Goal: Task Accomplishment & Management: Manage account settings

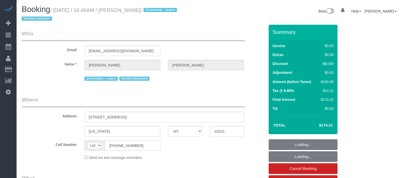
select select "NY"
select select "object:814"
select select "string:stripe-pm_1S0mZX4VGloSiKo7NCOkUXGk"
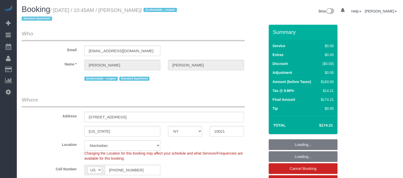
select select "2"
select select "number:57"
select select "number:71"
select select "number:15"
select select "number:5"
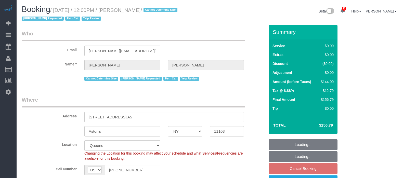
select select "NY"
select select "1"
select select "string:stripe-pm_1LXcSW4VGloSiKo7DSrAZGau"
select select "spot5"
select select "number:89"
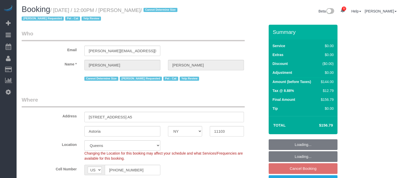
select select "number:90"
select select "number:14"
select select "number:5"
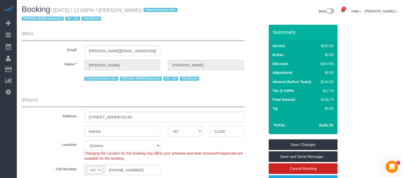
drag, startPoint x: 54, startPoint y: 11, endPoint x: 170, endPoint y: 8, distance: 115.9
click at [170, 8] on small "/ September 21, 2025 / 12:00PM / Michael Zadorian / Cannot Determine Size Karil…" at bounding box center [100, 14] width 157 height 14
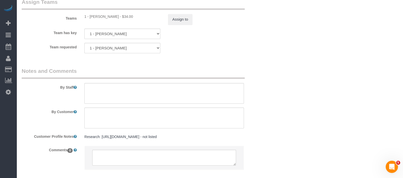
scroll to position [725, 0]
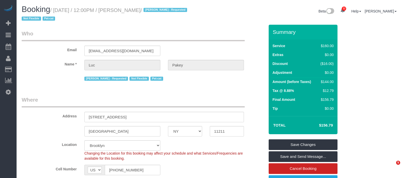
select select "NY"
select select "spot5"
select select "number:89"
select select "number:90"
select select "number:14"
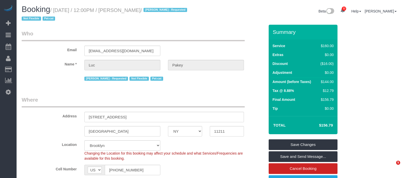
select select "number:5"
drag, startPoint x: 56, startPoint y: 10, endPoint x: 156, endPoint y: 7, distance: 100.3
click at [156, 7] on h1 "Booking / September 21, 2025 / 12:00PM / Luc Pakey / Marilu Quintero - Requeste…" at bounding box center [114, 13] width 185 height 17
copy small "September 21, 2025 / 12:00PM / Luc Pakey"
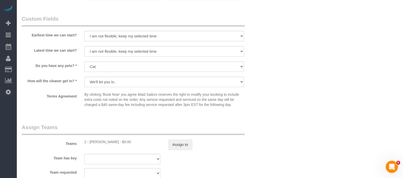
scroll to position [574, 0]
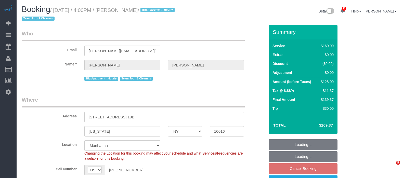
select select "NY"
select select "string:stripe-pm_1QmmDe4VGloSiKo7qN6Zl7hg"
select select "spot9"
select select "number:89"
select select "number:90"
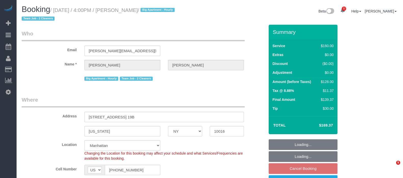
select select "number:15"
select select "number:5"
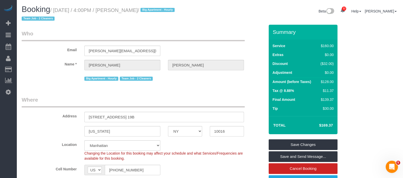
drag, startPoint x: 55, startPoint y: 10, endPoint x: 150, endPoint y: 9, distance: 95.2
click at [154, 9] on small "/ September 21, 2025 / 4:00PM / Leigh Fisch / Big Apartment - Hourly Team Job -…" at bounding box center [99, 14] width 155 height 14
copy small "September 21, 2025 / 4:00PM / Leigh Fisch"
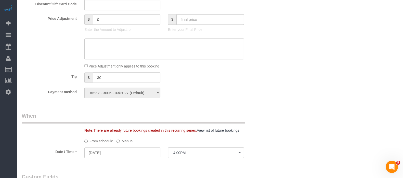
scroll to position [351, 0]
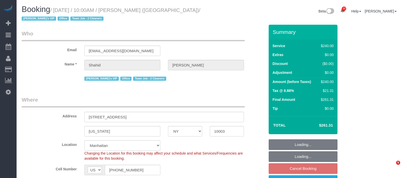
select select "NY"
select select "2"
select select "120"
select select "spot3"
select select "number:57"
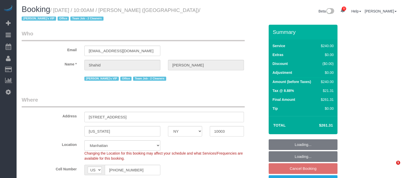
select select "number:90"
select select "number:15"
select select "number:7"
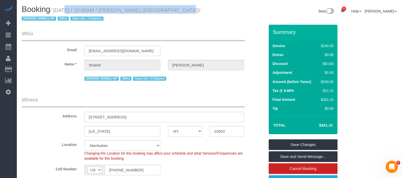
drag, startPoint x: 56, startPoint y: 10, endPoint x: 167, endPoint y: 9, distance: 111.5
click at [170, 9] on small "/ [DATE] / 10:00AM / [PERSON_NAME] ([GEOGRAPHIC_DATA]) / [PERSON_NAME]'s VIP Of…" at bounding box center [111, 14] width 179 height 14
copy small "[DATE] / 10:00AM / [PERSON_NAME]"
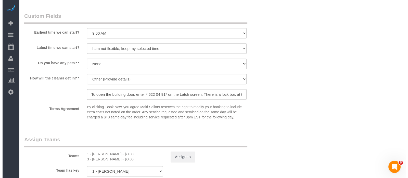
scroll to position [510, 0]
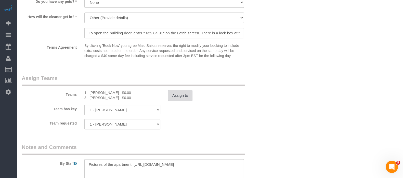
click at [186, 95] on button "Assign to" at bounding box center [180, 95] width 24 height 11
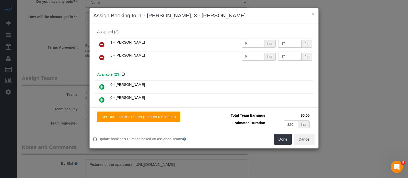
click at [102, 43] on icon at bounding box center [101, 45] width 5 height 6
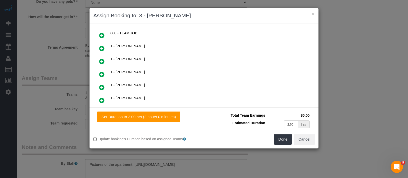
scroll to position [64, 0]
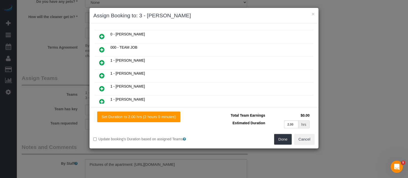
drag, startPoint x: 100, startPoint y: 48, endPoint x: 179, endPoint y: 65, distance: 80.7
click at [100, 48] on icon at bounding box center [101, 50] width 5 height 6
click at [285, 141] on button "Done" at bounding box center [283, 139] width 18 height 11
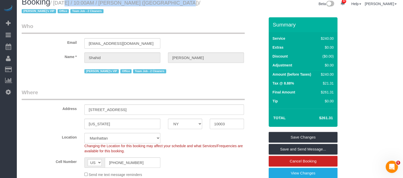
scroll to position [0, 0]
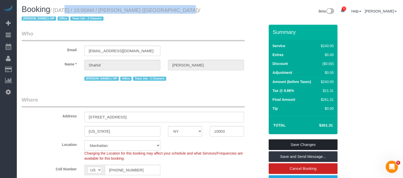
click at [316, 143] on link "Save Changes" at bounding box center [303, 145] width 69 height 11
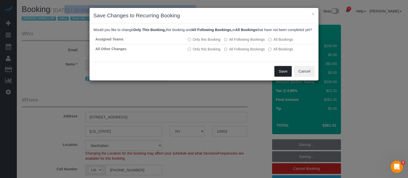
drag, startPoint x: 280, startPoint y: 76, endPoint x: 263, endPoint y: 106, distance: 34.4
click at [280, 76] on button "Save" at bounding box center [283, 71] width 17 height 11
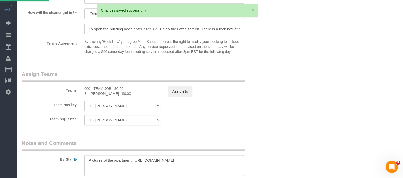
scroll to position [542, 0]
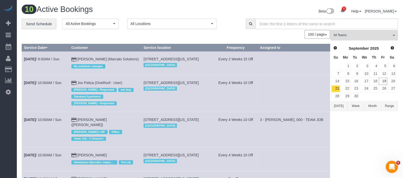
click at [213, 23] on span "button" at bounding box center [212, 23] width 2 height 1
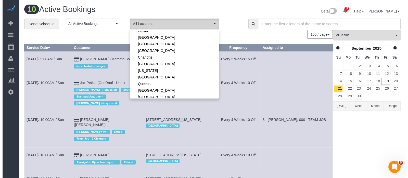
scroll to position [64, 0]
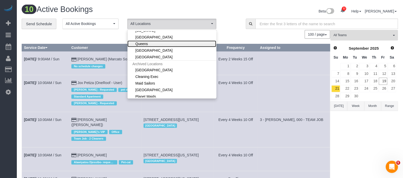
click at [153, 42] on link "Queens" at bounding box center [172, 44] width 89 height 7
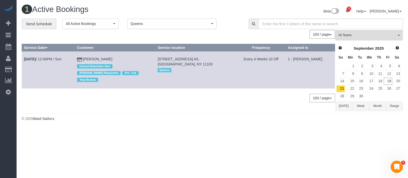
click at [210, 25] on button "Queens Queens" at bounding box center [171, 24] width 89 height 10
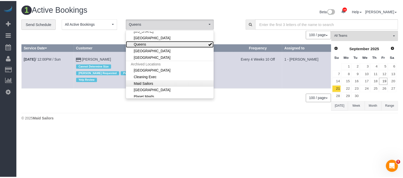
scroll to position [0, 0]
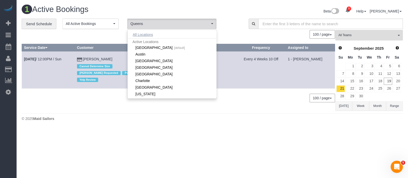
click at [142, 32] on button "All Locations" at bounding box center [143, 34] width 31 height 7
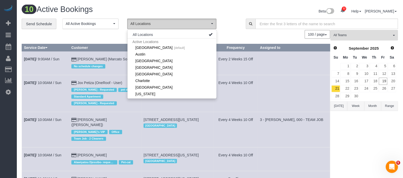
drag, startPoint x: 157, startPoint y: 8, endPoint x: 150, endPoint y: 27, distance: 20.3
click at [157, 9] on h1 "10 Active Bookings" at bounding box center [114, 9] width 185 height 9
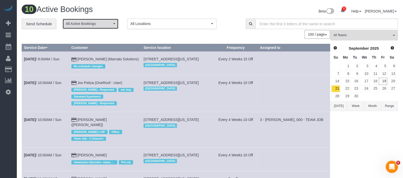
click at [105, 26] on span "All Active Bookings" at bounding box center [89, 23] width 46 height 5
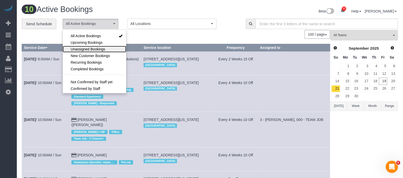
click at [89, 48] on span "Unassigned Bookings" at bounding box center [88, 49] width 34 height 5
select select "**********"
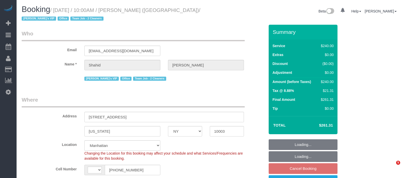
select select "NY"
select select "2"
select select "120"
select select "string:US"
select select "object:971"
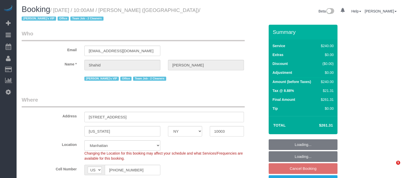
select select "string:stripe-pm_1RTpF94VGloSiKo7Fvnx2UA9"
select select "spot3"
select select "number:57"
select select "number:90"
select select "number:15"
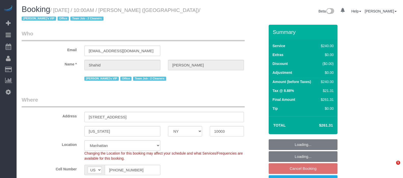
select select "number:7"
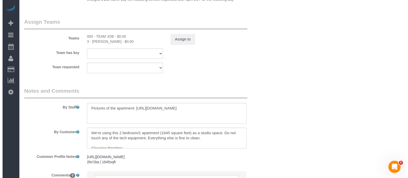
scroll to position [534, 0]
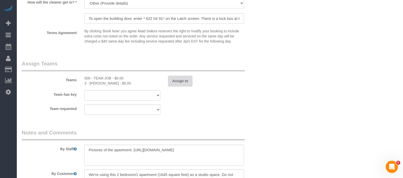
click at [183, 85] on button "Assign to" at bounding box center [180, 81] width 24 height 11
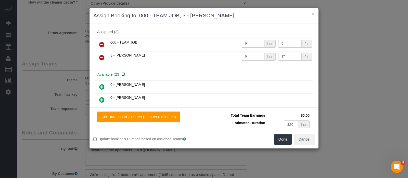
drag, startPoint x: 100, startPoint y: 43, endPoint x: 150, endPoint y: 45, distance: 50.6
click at [100, 43] on icon at bounding box center [101, 45] width 5 height 6
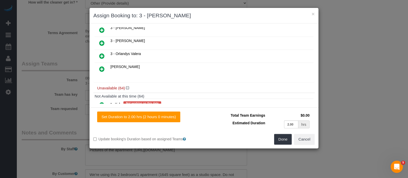
scroll to position [255, 0]
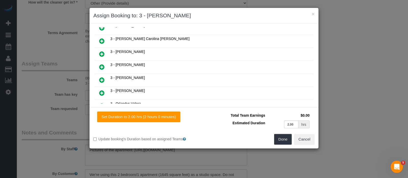
click at [103, 90] on icon at bounding box center [101, 93] width 5 height 6
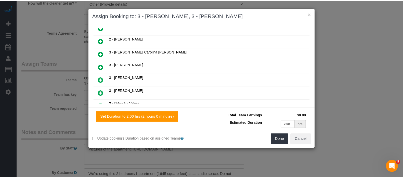
scroll to position [268, 0]
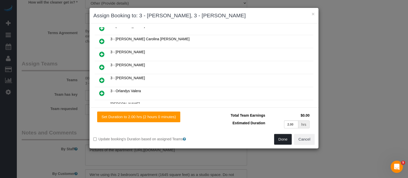
drag, startPoint x: 279, startPoint y: 141, endPoint x: 276, endPoint y: 132, distance: 9.6
click at [279, 141] on button "Done" at bounding box center [283, 139] width 18 height 11
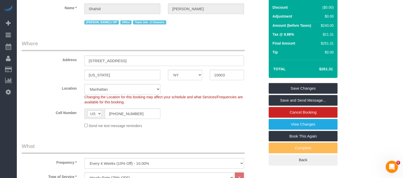
scroll to position [0, 0]
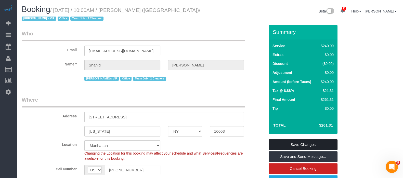
drag, startPoint x: 321, startPoint y: 143, endPoint x: 186, endPoint y: 96, distance: 142.5
click at [321, 143] on link "Save Changes" at bounding box center [303, 145] width 69 height 11
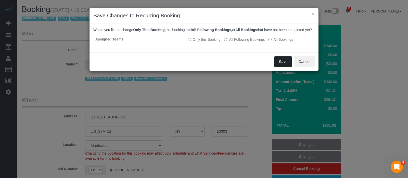
click at [290, 67] on button "Save" at bounding box center [283, 61] width 17 height 11
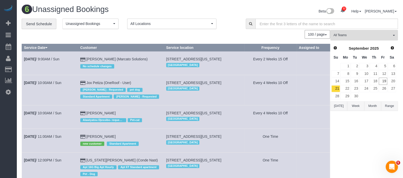
drag, startPoint x: 167, startPoint y: 57, endPoint x: 186, endPoint y: 64, distance: 20.6
click at [185, 62] on td "202-204 West 140th Street, Apt 3d, New York, NY 10030 Manhattan" at bounding box center [204, 63] width 80 height 23
copy span "202-204 West 140th Street, Apt 3d, New York, NY 10030"
click at [105, 23] on span "Unassigned Bookings" at bounding box center [89, 23] width 46 height 5
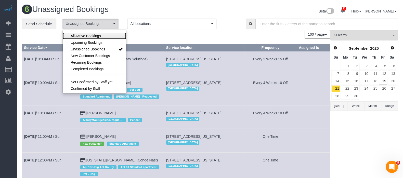
click at [102, 39] on link "All Active Bookings" at bounding box center [95, 36] width 64 height 7
select select "***"
click at [125, 35] on link "All Active Bookings" at bounding box center [95, 36] width 64 height 7
select select
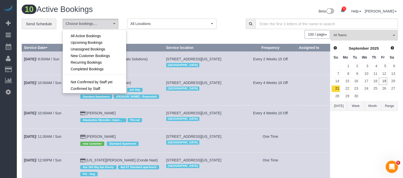
click at [146, 31] on div "100 / page 10 / page 20 / page 30 / page 40 / page 50 / page 100 / page" at bounding box center [176, 34] width 309 height 9
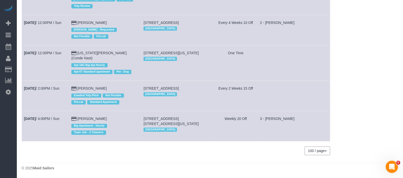
scroll to position [154, 0]
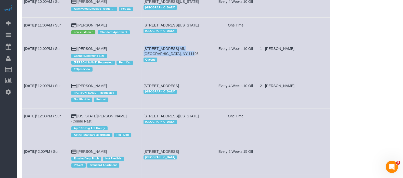
drag, startPoint x: 156, startPoint y: 49, endPoint x: 159, endPoint y: 56, distance: 7.9
click at [159, 56] on td "31-34 37th Street, Apt. A5, Astoria, NY 11103 Queens" at bounding box center [178, 59] width 72 height 37
copy span "31-34 37th Street, Apt. A5, Astoria, NY 11103"
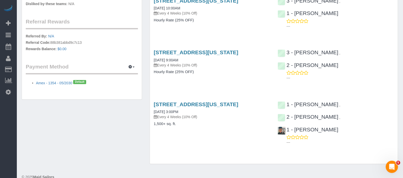
scroll to position [274, 0]
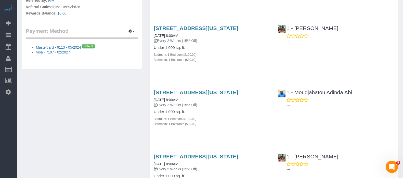
scroll to position [127, 0]
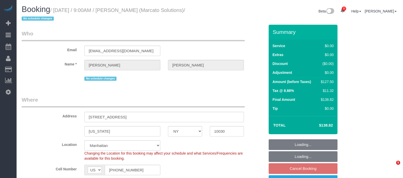
select select "NY"
select select "1"
select select "spot2"
select select "number:89"
select select "number:90"
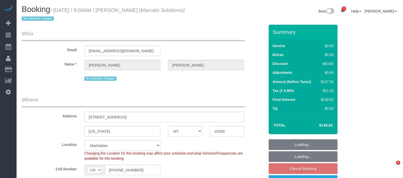
select select "number:15"
select select "number:5"
select select "number:21"
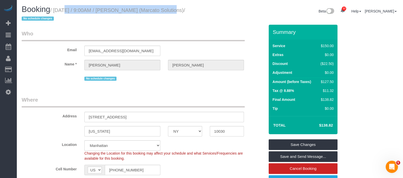
drag, startPoint x: 56, startPoint y: 10, endPoint x: 161, endPoint y: 7, distance: 105.7
click at [161, 7] on h1 "Booking / September 21, 2025 / 9:00AM / Richard Sobel (Marcato Solutions) / No …" at bounding box center [114, 13] width 185 height 17
copy small "September 21, 2025 / 9:00AM / Richard Sobel"
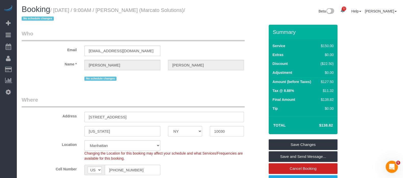
click at [149, 30] on legend "Who" at bounding box center [133, 35] width 223 height 11
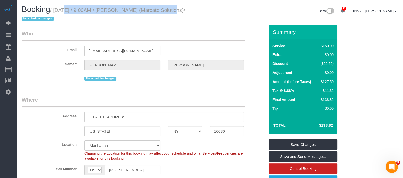
drag, startPoint x: 55, startPoint y: 9, endPoint x: 162, endPoint y: 11, distance: 106.7
click at [162, 11] on small "/ September 21, 2025 / 9:00AM / Richard Sobel (Marcato Solutions) / No schedule…" at bounding box center [104, 14] width 164 height 14
copy small "September 21, 2025 / 9:00AM / Richard Sobel"
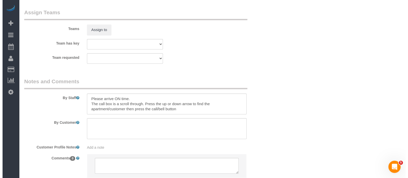
scroll to position [662, 0]
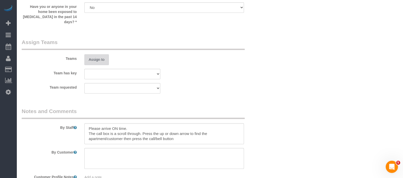
click at [91, 56] on button "Assign to" at bounding box center [96, 59] width 24 height 11
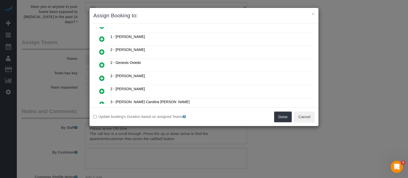
scroll to position [127, 0]
click at [102, 49] on icon at bounding box center [101, 52] width 5 height 6
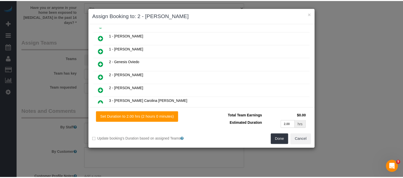
scroll to position [139, 0]
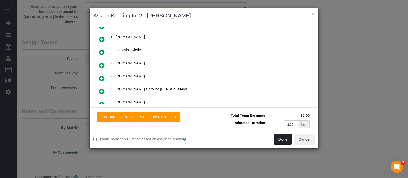
click at [280, 137] on button "Done" at bounding box center [283, 139] width 18 height 11
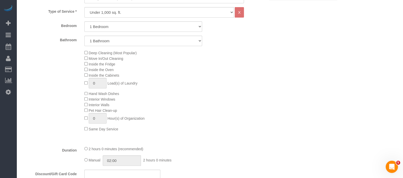
scroll to position [119, 0]
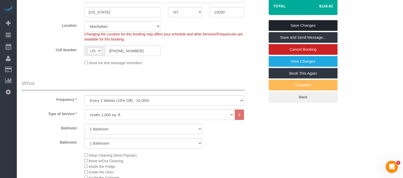
drag, startPoint x: 310, startPoint y: 23, endPoint x: 241, endPoint y: 6, distance: 71.2
click at [310, 23] on link "Save Changes" at bounding box center [303, 25] width 69 height 11
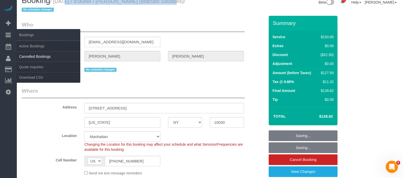
scroll to position [0, 0]
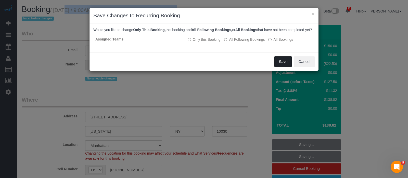
click at [287, 65] on button "Save" at bounding box center [283, 61] width 17 height 11
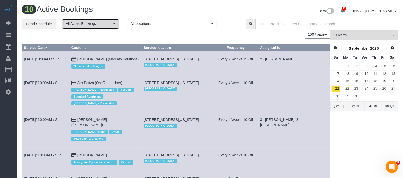
click at [114, 22] on button "All Active Bookings" at bounding box center [91, 24] width 56 height 10
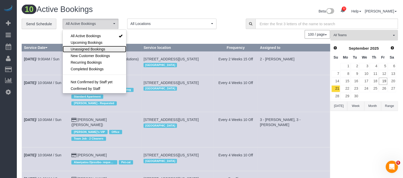
click at [106, 49] on link "Unassigned Bookings" at bounding box center [95, 49] width 64 height 7
select select "**********"
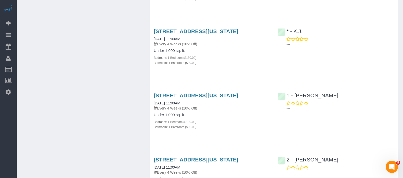
scroll to position [547, 0]
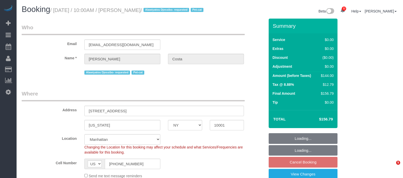
select select "NY"
select select "1"
select select "spot3"
select select "number:57"
select select "number:90"
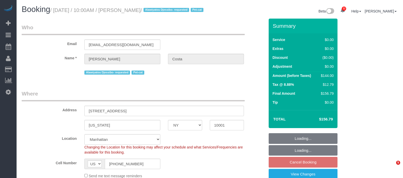
select select "number:14"
select select "number:5"
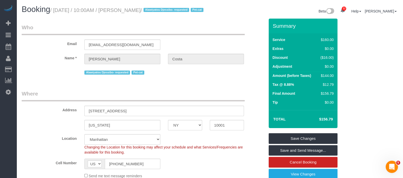
drag, startPoint x: 54, startPoint y: 9, endPoint x: 159, endPoint y: 8, distance: 104.6
click at [159, 8] on small "/ September 21, 2025 / 10:00AM / Tanya Costa / Alawiyatou Djessibo- requested P…" at bounding box center [127, 10] width 155 height 6
copy small "September 21, 2025 / 10:00AM / Tanya Costa"
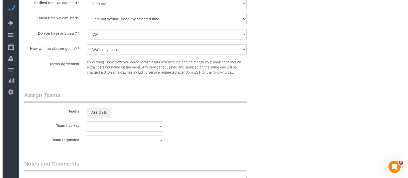
scroll to position [670, 0]
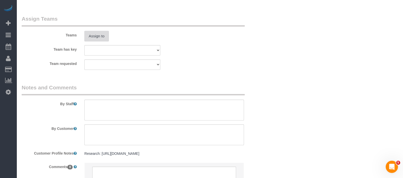
click at [92, 42] on button "Assign to" at bounding box center [96, 36] width 24 height 11
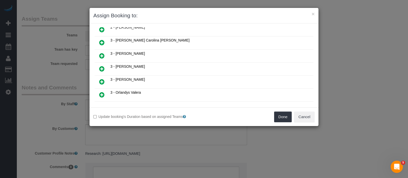
scroll to position [255, 0]
click at [99, 63] on link at bounding box center [102, 68] width 12 height 10
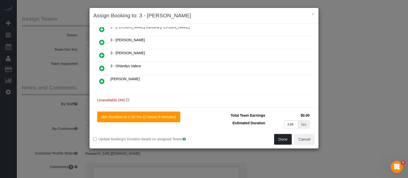
click at [280, 138] on button "Done" at bounding box center [283, 139] width 18 height 11
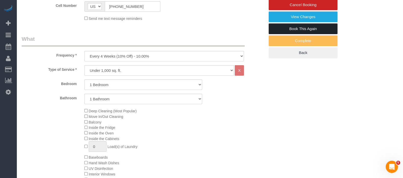
scroll to position [127, 0]
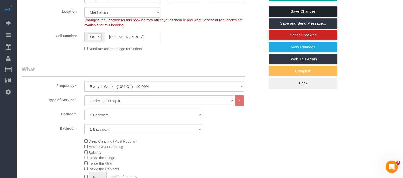
click at [315, 15] on link "Save Changes" at bounding box center [303, 11] width 69 height 11
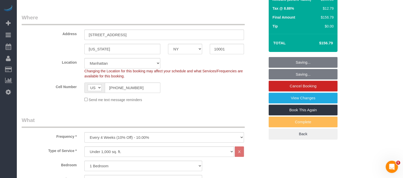
scroll to position [32, 0]
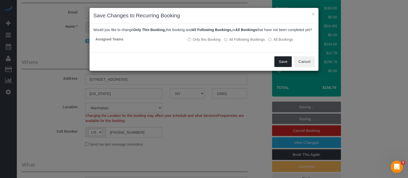
drag, startPoint x: 279, startPoint y: 62, endPoint x: 257, endPoint y: 64, distance: 22.3
click at [279, 62] on button "Save" at bounding box center [283, 61] width 17 height 11
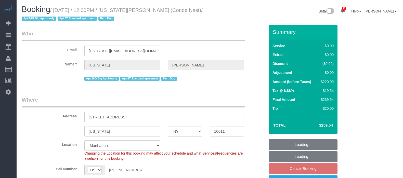
select select "NY"
select select "2"
select select "spot62"
select select "number:59"
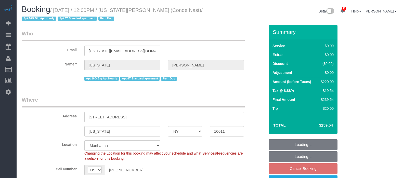
select select "number:73"
select select "number:13"
select select "number:6"
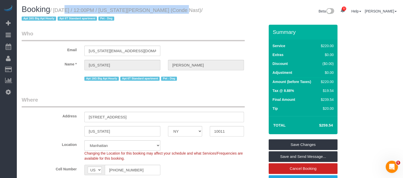
drag, startPoint x: 56, startPoint y: 10, endPoint x: 163, endPoint y: 11, distance: 107.7
click at [163, 12] on small "/ [DATE] / 12:00PM / [US_STATE][PERSON_NAME] (Conde Nast) / Apt 16G Big Apt Hou…" at bounding box center [112, 14] width 181 height 14
copy small "[DATE] / 12:00PM / [US_STATE][PERSON_NAME]"
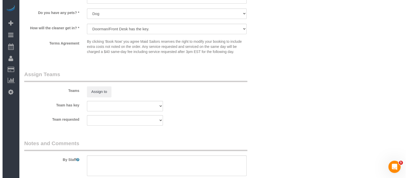
scroll to position [574, 0]
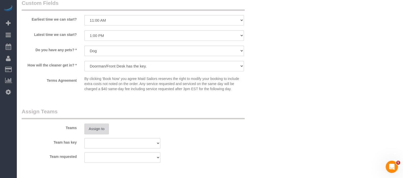
click at [102, 129] on button "Assign to" at bounding box center [96, 129] width 24 height 11
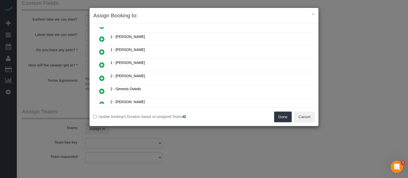
scroll to position [127, 0]
click at [102, 75] on icon at bounding box center [101, 78] width 5 height 6
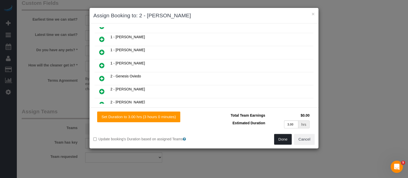
click at [284, 138] on button "Done" at bounding box center [283, 139] width 18 height 11
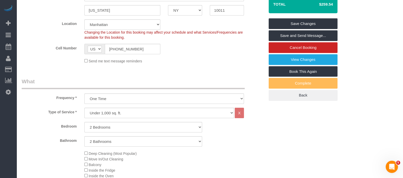
scroll to position [32, 0]
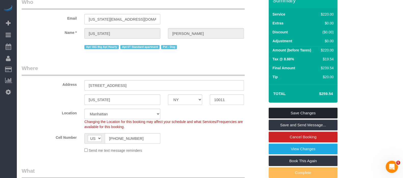
click at [318, 114] on link "Save Changes" at bounding box center [303, 113] width 69 height 11
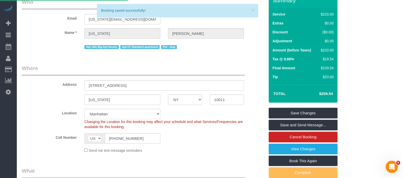
select select "**********"
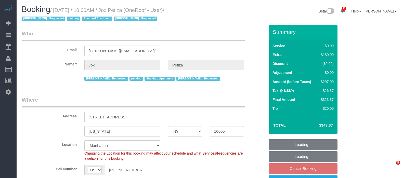
select select "NY"
select select "spot3"
select select "number:89"
select select "number:90"
select select "number:13"
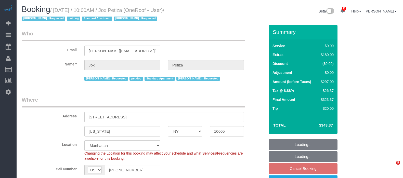
select select "number:5"
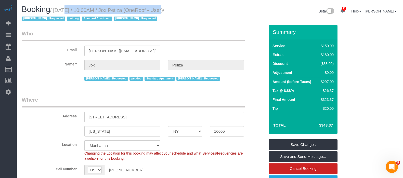
drag, startPoint x: 56, startPoint y: 9, endPoint x: 155, endPoint y: 9, distance: 99.8
click at [155, 9] on small "/ [DATE] / 10:00AM / Jox Petiza (OneRoof - User) / [PERSON_NAME] - Requested pe…" at bounding box center [93, 14] width 143 height 14
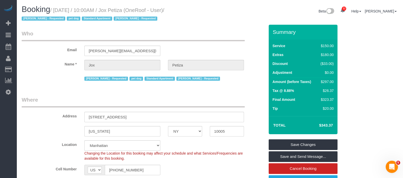
click at [150, 55] on sui-booking-customer "Email [PERSON_NAME][EMAIL_ADDRESS][DOMAIN_NAME] Name * Jox Petiza [PERSON_NAME]…" at bounding box center [143, 56] width 243 height 52
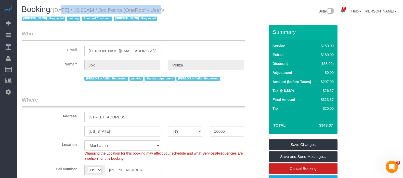
drag, startPoint x: 54, startPoint y: 9, endPoint x: 155, endPoint y: 11, distance: 100.3
click at [155, 11] on small "/ [DATE] / 10:00AM / Jox Petiza (OneRoof - User) / [PERSON_NAME] - Requested pe…" at bounding box center [93, 14] width 143 height 14
copy small "[DATE] / 10:00AM / Jox Petiza"
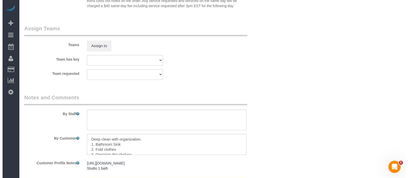
scroll to position [641, 0]
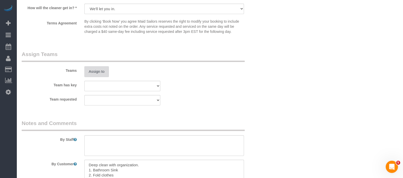
click at [100, 74] on button "Assign to" at bounding box center [96, 71] width 24 height 11
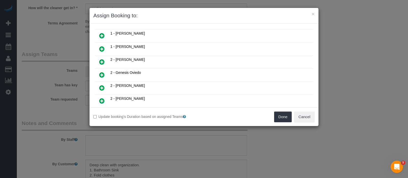
scroll to position [223, 0]
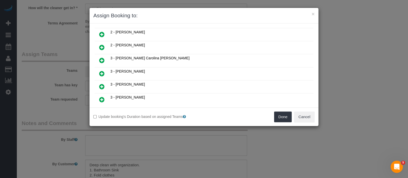
click at [103, 71] on icon at bounding box center [101, 74] width 5 height 6
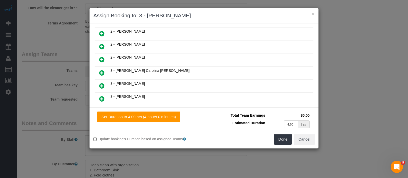
scroll to position [235, 0]
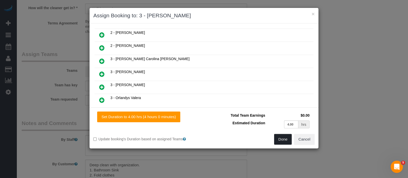
click at [282, 141] on button "Done" at bounding box center [283, 139] width 18 height 11
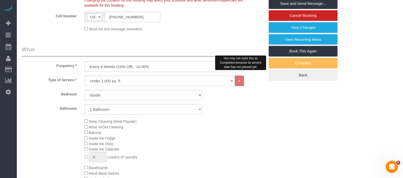
scroll to position [98, 0]
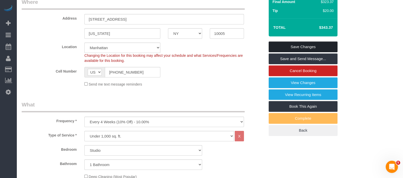
click at [312, 46] on link "Save Changes" at bounding box center [303, 47] width 69 height 11
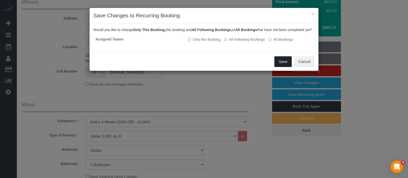
click at [279, 63] on button "Save" at bounding box center [283, 61] width 17 height 11
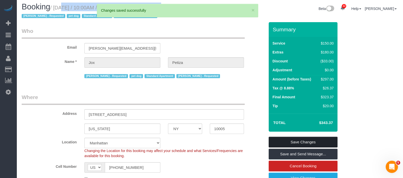
scroll to position [3, 0]
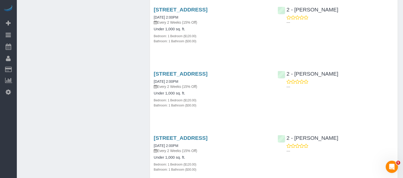
scroll to position [574, 0]
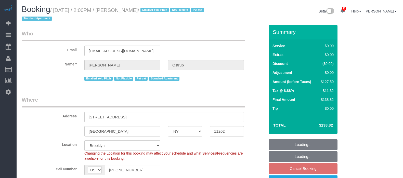
select select "NY"
select select "1"
select select "string:stripe-pm_1JnT9g4VGloSiKo7baXlI1T6"
select select "spot7"
select select "number:89"
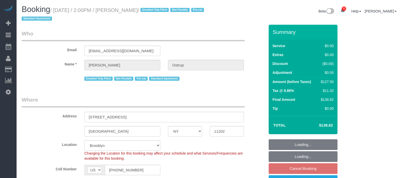
select select "number:90"
select select "number:14"
select select "number:5"
select select "number:21"
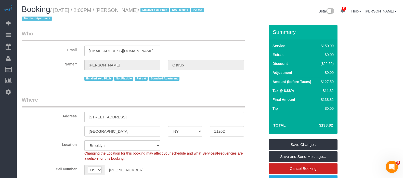
drag, startPoint x: 56, startPoint y: 9, endPoint x: 156, endPoint y: 6, distance: 100.1
click at [156, 6] on h1 "Booking / September 21, 2025 / 2:00PM / Zach Ostrup / Emailed Yelp Pitch Not Fl…" at bounding box center [114, 13] width 185 height 17
copy small "September 21, 2025 / 2:00PM / Zach Ostrup"
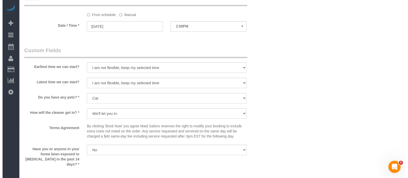
scroll to position [638, 0]
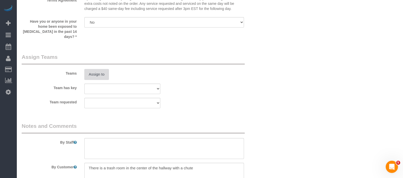
click at [102, 70] on button "Assign to" at bounding box center [96, 74] width 24 height 11
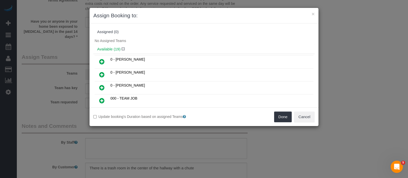
scroll to position [96, 0]
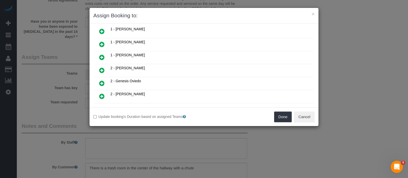
click at [101, 93] on icon at bounding box center [101, 96] width 5 height 6
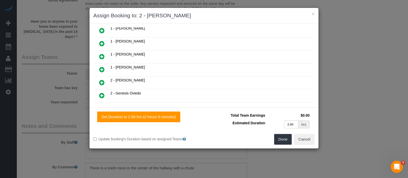
scroll to position [107, 0]
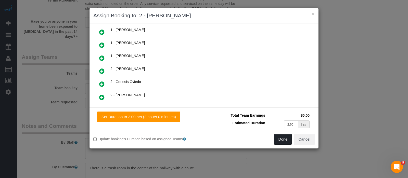
click at [281, 139] on button "Done" at bounding box center [283, 139] width 18 height 11
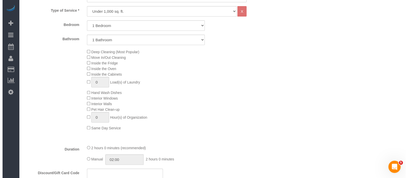
scroll to position [0, 0]
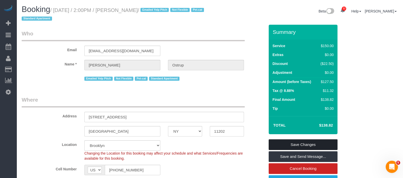
click at [311, 142] on link "Save Changes" at bounding box center [303, 145] width 69 height 11
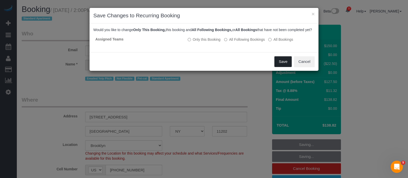
click at [289, 67] on button "Save" at bounding box center [283, 61] width 17 height 11
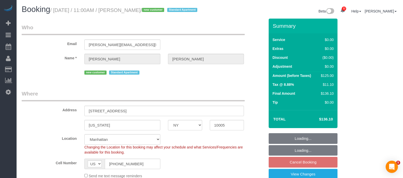
select select "NY"
select select "spot4"
select select "number:56"
select select "number:76"
select select "number:15"
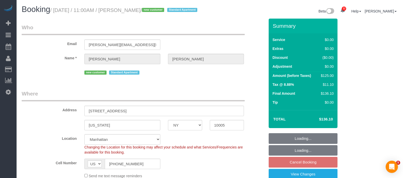
select select "number:5"
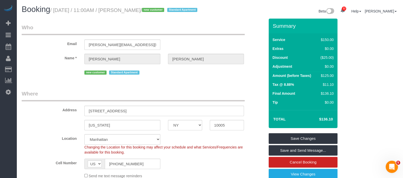
drag, startPoint x: 54, startPoint y: 11, endPoint x: 156, endPoint y: 7, distance: 101.9
click at [157, 7] on h1 "Booking / [DATE] / 11:00AM / [PERSON_NAME] / new customer Standard Apartment" at bounding box center [114, 9] width 185 height 9
copy small "[DATE] / 11:00AM / [PERSON_NAME]"
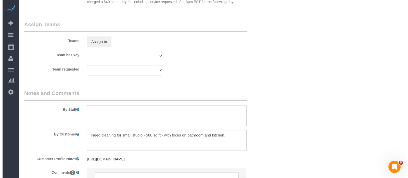
scroll to position [670, 0]
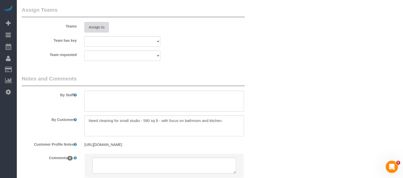
click at [98, 33] on button "Assign to" at bounding box center [96, 27] width 24 height 11
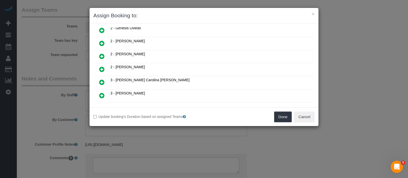
scroll to position [191, 0]
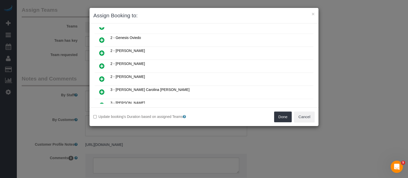
drag, startPoint x: 103, startPoint y: 58, endPoint x: 107, endPoint y: 58, distance: 3.6
click at [103, 63] on icon at bounding box center [101, 66] width 5 height 6
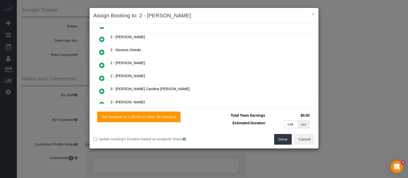
scroll to position [203, 0]
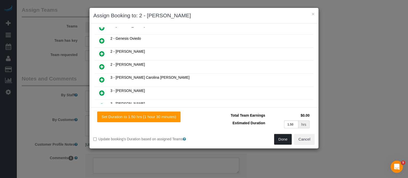
drag, startPoint x: 282, startPoint y: 142, endPoint x: 279, endPoint y: 138, distance: 4.9
click at [282, 141] on button "Done" at bounding box center [283, 139] width 18 height 11
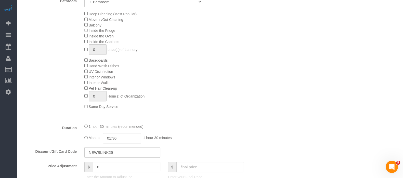
scroll to position [32, 0]
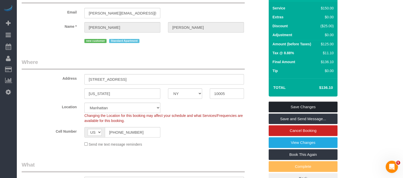
click at [312, 113] on link "Save Changes" at bounding box center [303, 107] width 69 height 11
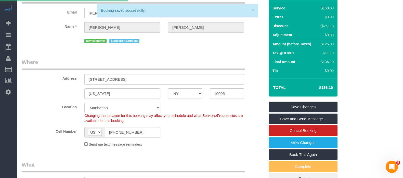
select select "**********"
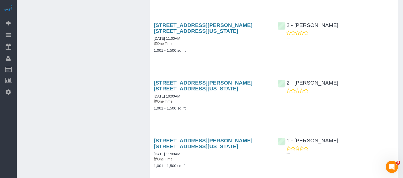
scroll to position [638, 0]
